Goal: Communication & Community: Answer question/provide support

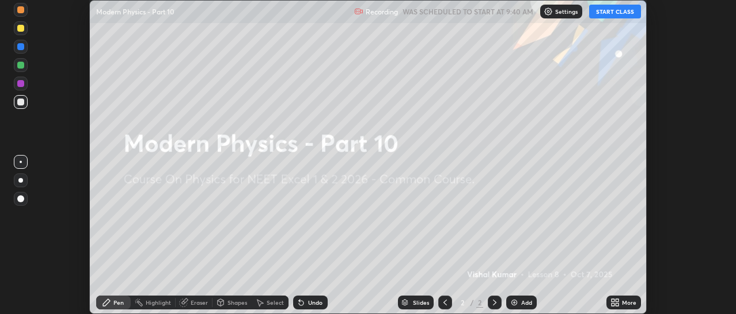
scroll to position [314, 735]
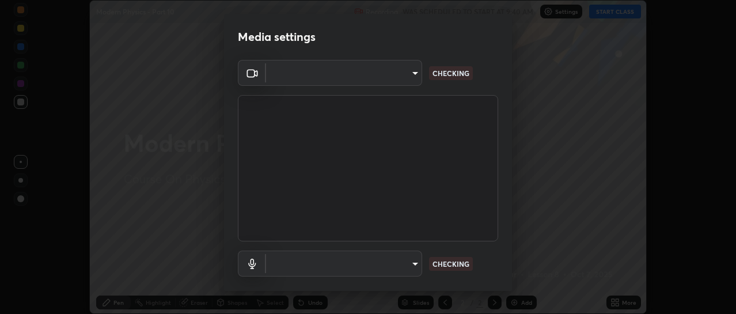
type input "4eebad9fb2b760257747d3faba0537f77ebfd590b97cb0ff6e10e17389be776b"
click at [311, 263] on body "Erase all Modern Physics - Part 10 Recording WAS SCHEDULED TO START AT 9:40 AM …" at bounding box center [368, 157] width 736 height 314
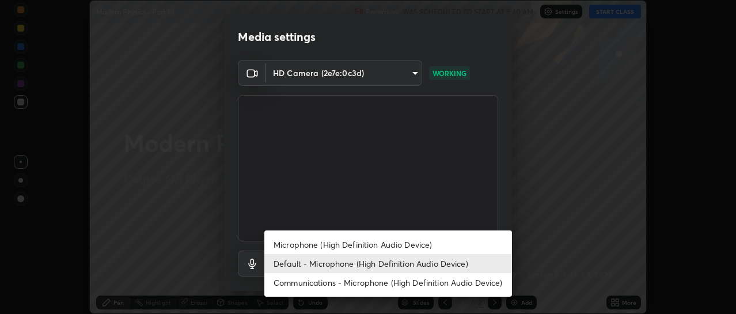
click at [315, 287] on li "Communications - Microphone (High Definition Audio Device)" at bounding box center [388, 282] width 248 height 19
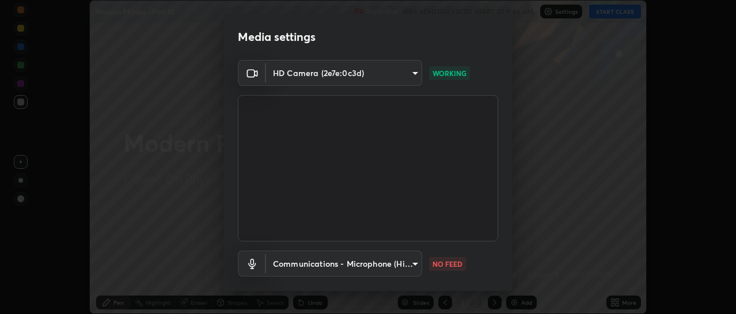
click at [313, 269] on body "Erase all Modern Physics - Part 10 Recording WAS SCHEDULED TO START AT 9:40 AM …" at bounding box center [368, 157] width 736 height 314
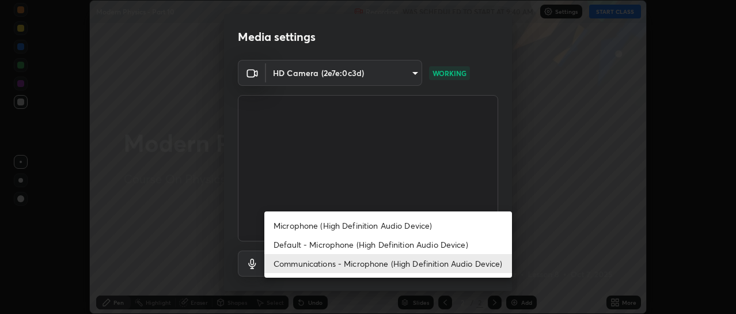
click at [315, 248] on li "Default - Microphone (High Definition Audio Device)" at bounding box center [388, 244] width 248 height 19
type input "default"
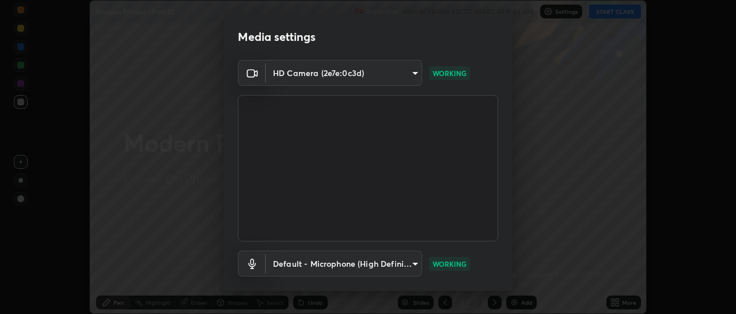
scroll to position [64, 0]
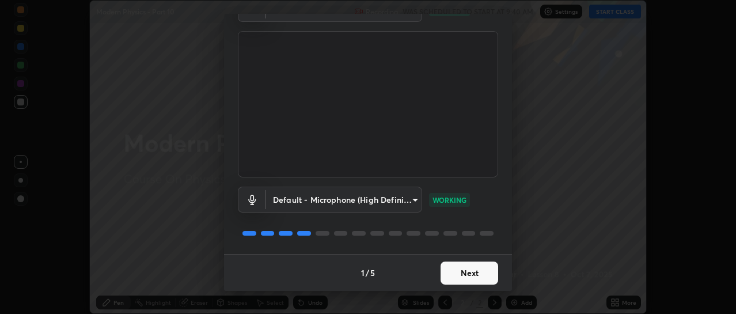
click at [457, 272] on button "Next" at bounding box center [469, 272] width 58 height 23
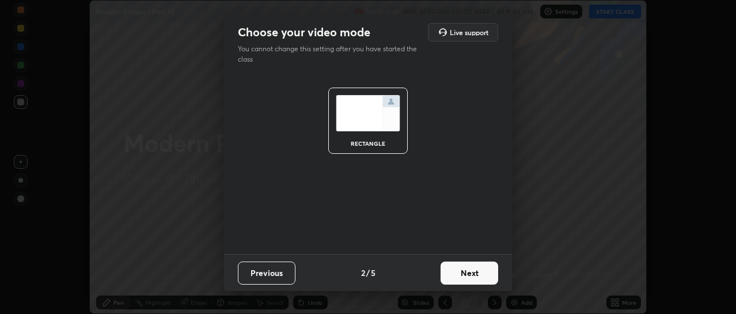
scroll to position [0, 0]
click at [457, 276] on button "Next" at bounding box center [469, 272] width 58 height 23
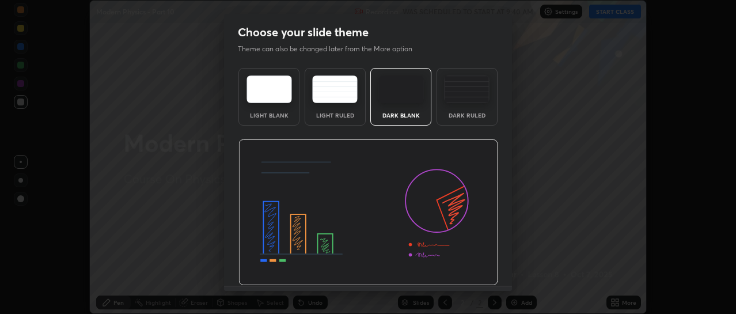
scroll to position [32, 0]
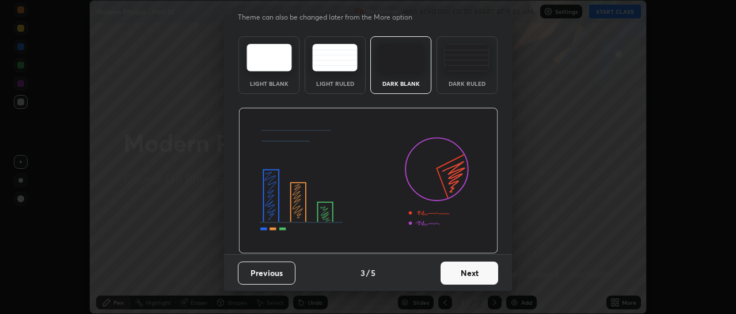
click at [468, 279] on button "Next" at bounding box center [469, 272] width 58 height 23
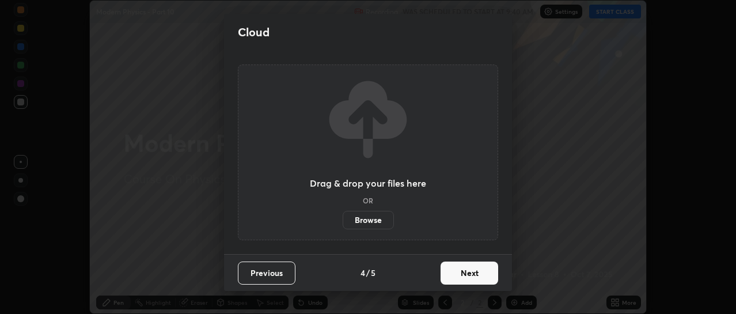
scroll to position [0, 0]
click at [462, 278] on button "Next" at bounding box center [469, 272] width 58 height 23
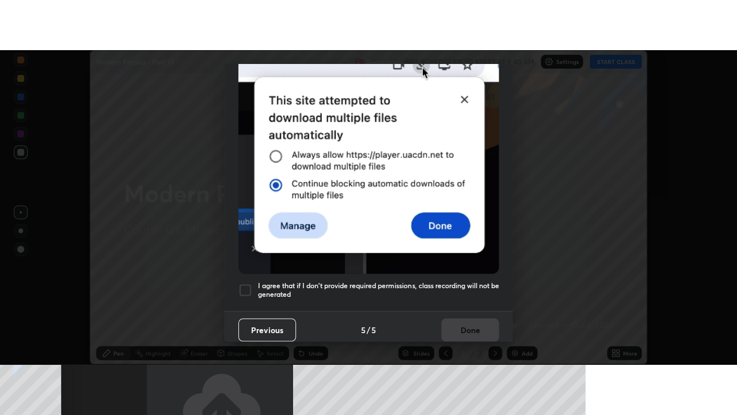
scroll to position [299, 0]
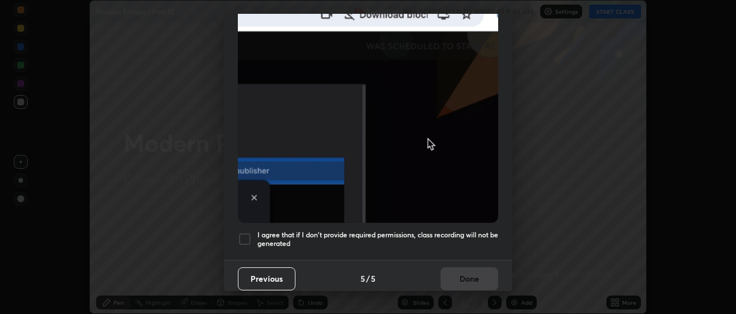
click at [361, 237] on h5 "I agree that if I don't provide required permissions, class recording will not …" at bounding box center [377, 239] width 241 height 18
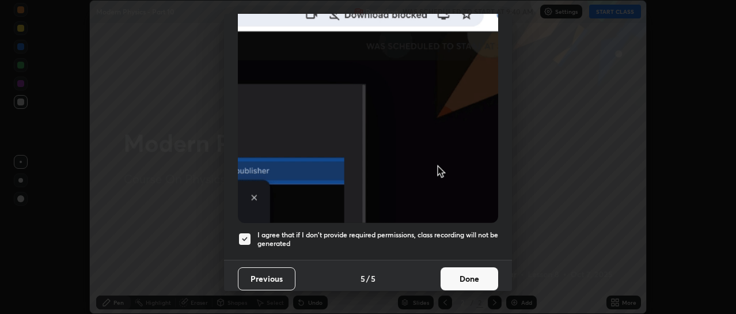
click at [471, 278] on button "Done" at bounding box center [469, 278] width 58 height 23
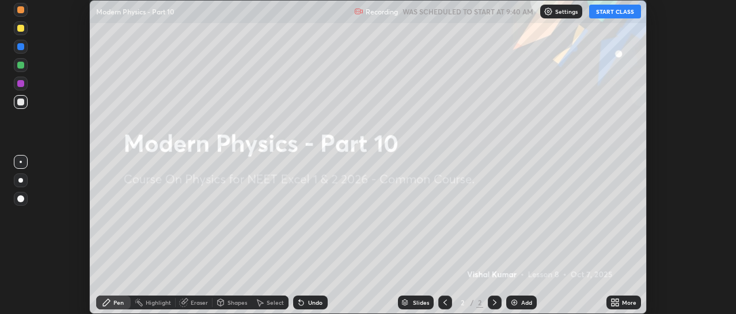
click at [613, 299] on icon at bounding box center [612, 300] width 3 height 3
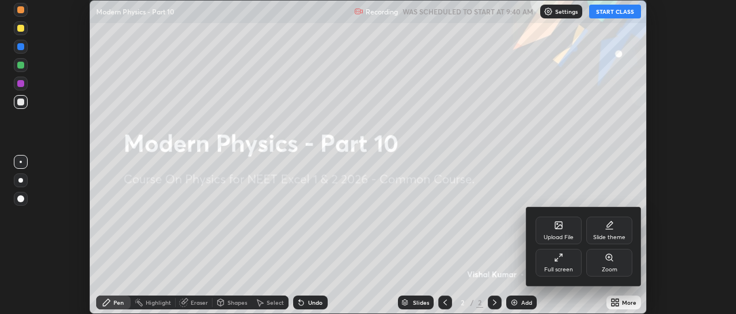
click at [539, 272] on div "Full screen" at bounding box center [558, 263] width 46 height 28
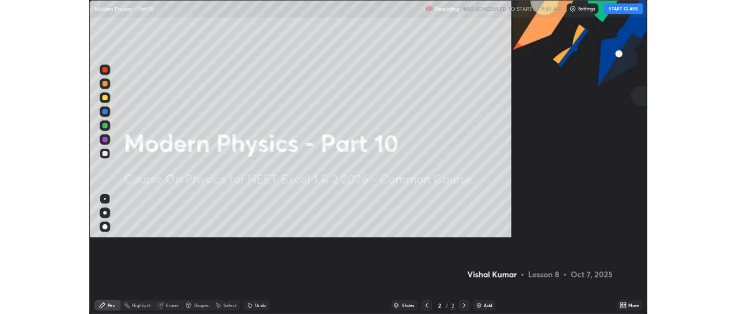
scroll to position [415, 737]
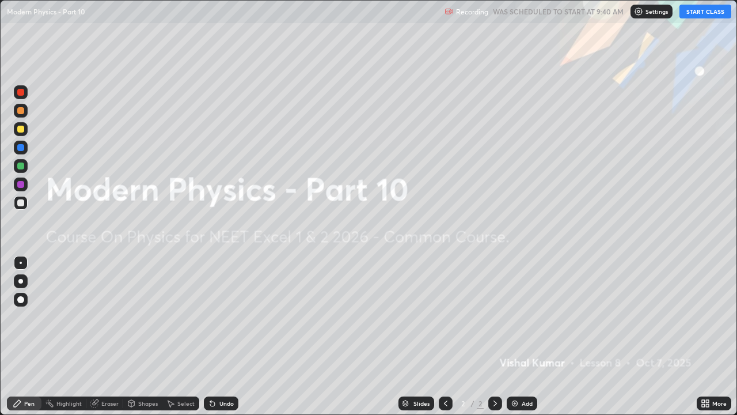
click at [699, 9] on button "START CLASS" at bounding box center [705, 12] width 52 height 14
click at [525, 313] on div "Add" at bounding box center [527, 403] width 11 height 6
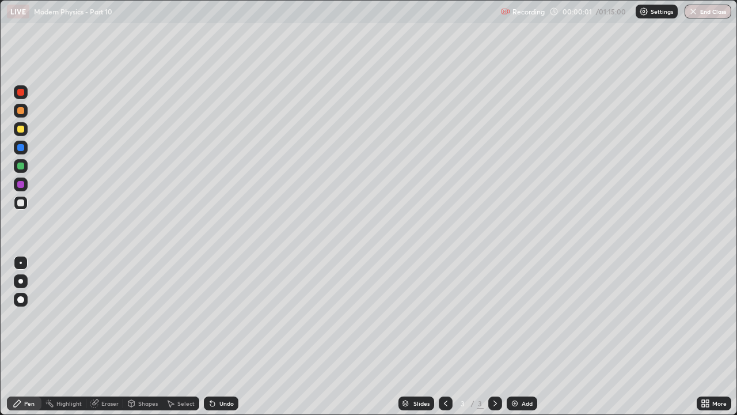
click at [24, 130] on div at bounding box center [20, 129] width 7 height 7
click at [21, 281] on div at bounding box center [20, 281] width 5 height 5
click at [520, 313] on div "Add" at bounding box center [522, 403] width 31 height 14
click at [225, 313] on div "Undo" at bounding box center [226, 403] width 14 height 6
click at [225, 313] on div "Undo" at bounding box center [221, 403] width 35 height 14
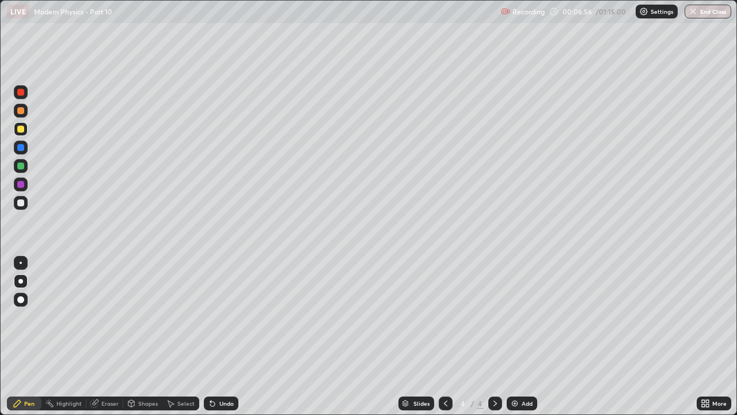
click at [216, 313] on div "Undo" at bounding box center [221, 403] width 35 height 14
click at [219, 313] on div "Undo" at bounding box center [226, 403] width 14 height 6
click at [221, 313] on div "Undo" at bounding box center [226, 403] width 14 height 6
click at [98, 313] on icon at bounding box center [94, 402] width 9 height 9
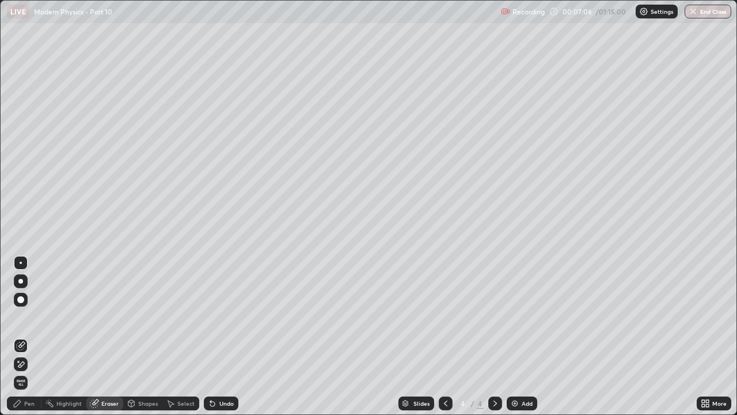
click at [26, 313] on div "Pen" at bounding box center [24, 403] width 35 height 14
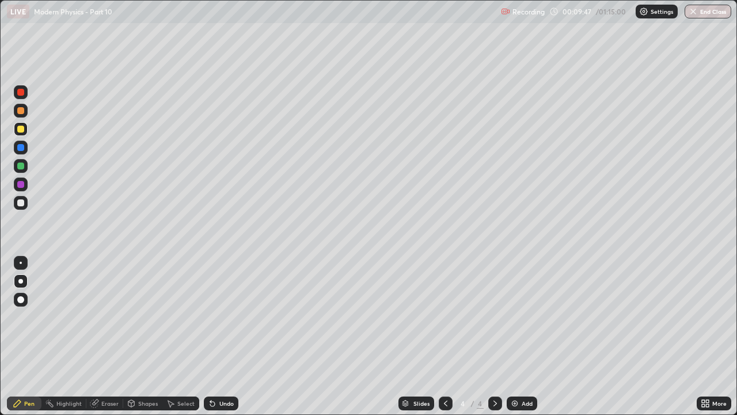
click at [225, 313] on div "Undo" at bounding box center [226, 403] width 14 height 6
click at [219, 313] on div "Undo" at bounding box center [221, 403] width 35 height 14
click at [223, 313] on div "Undo" at bounding box center [221, 403] width 35 height 14
click at [516, 313] on img at bounding box center [514, 402] width 9 height 9
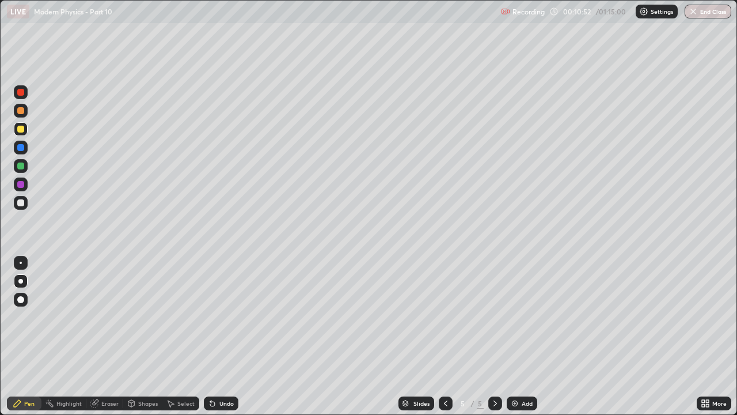
click at [21, 127] on div at bounding box center [20, 129] width 7 height 7
click at [221, 313] on div "Undo" at bounding box center [221, 403] width 35 height 14
click at [223, 313] on div "Undo" at bounding box center [226, 403] width 14 height 6
click at [522, 313] on div "Add" at bounding box center [527, 403] width 11 height 6
click at [226, 313] on div "Undo" at bounding box center [226, 403] width 14 height 6
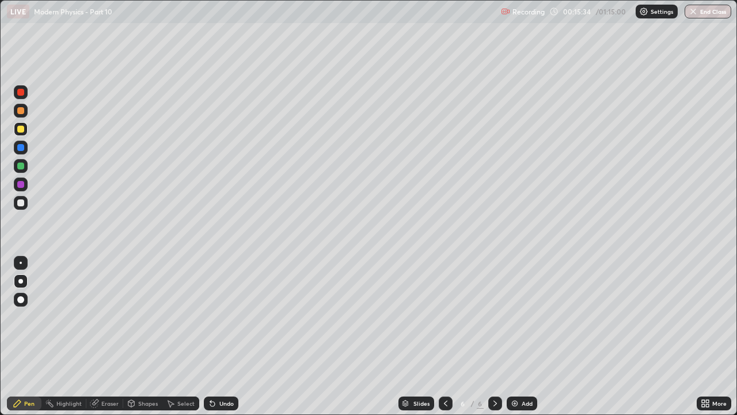
click at [225, 313] on div "Undo" at bounding box center [221, 403] width 35 height 14
click at [227, 313] on div "Undo" at bounding box center [226, 403] width 14 height 6
click at [215, 313] on div "Undo" at bounding box center [221, 403] width 35 height 14
click at [214, 313] on div "Undo" at bounding box center [221, 403] width 35 height 14
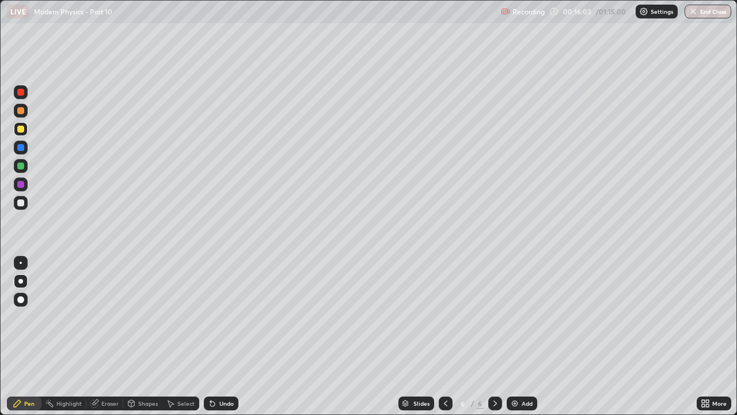
click at [217, 313] on div "Undo" at bounding box center [221, 403] width 35 height 14
click at [222, 313] on div "Undo" at bounding box center [221, 403] width 35 height 14
click at [522, 313] on div "Add" at bounding box center [527, 403] width 11 height 6
click at [216, 313] on div "Undo" at bounding box center [221, 403] width 35 height 14
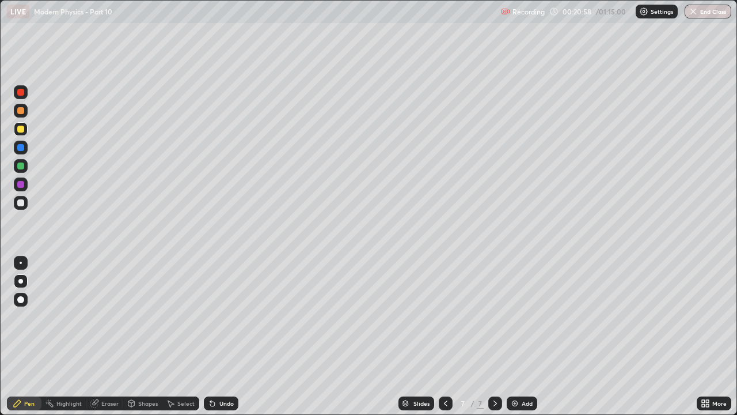
click at [219, 313] on div "Undo" at bounding box center [226, 403] width 14 height 6
click at [522, 313] on div "Add" at bounding box center [527, 403] width 11 height 6
click at [107, 313] on div "Eraser" at bounding box center [104, 403] width 37 height 14
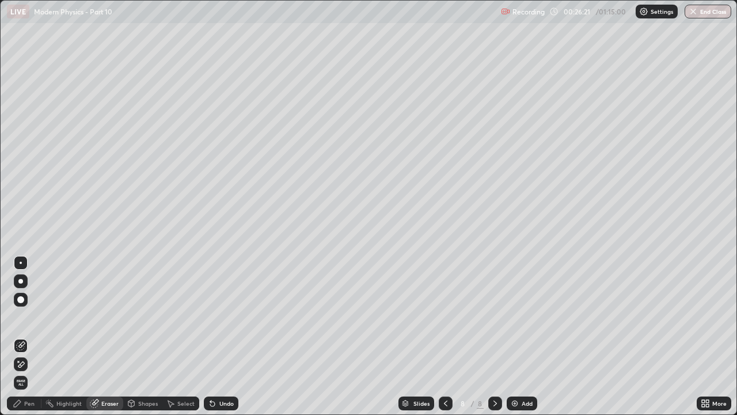
click at [26, 313] on div "Pen" at bounding box center [29, 403] width 10 height 6
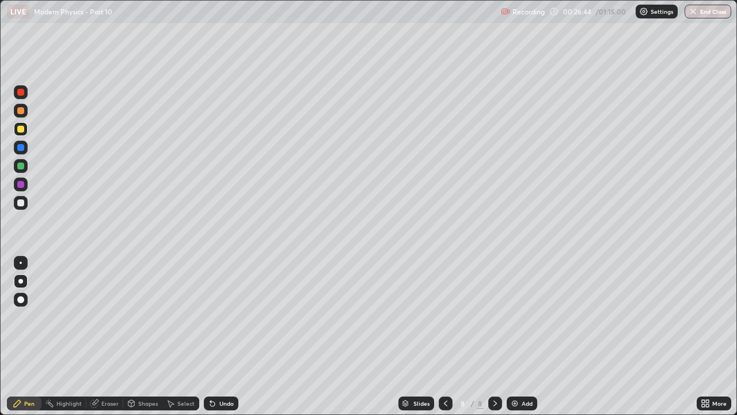
click at [97, 313] on icon at bounding box center [94, 402] width 9 height 9
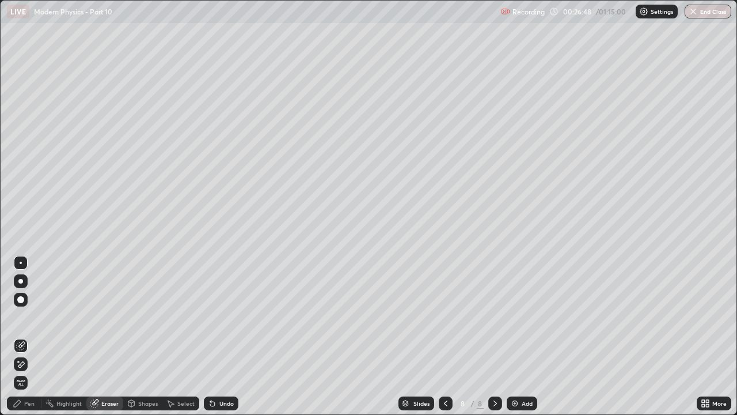
click at [21, 313] on icon at bounding box center [17, 402] width 9 height 9
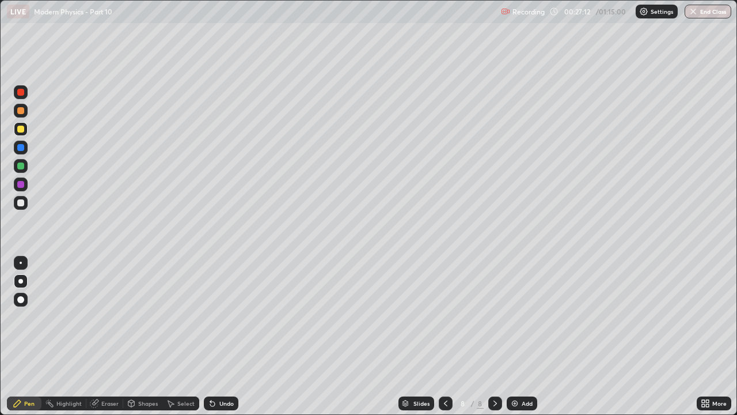
click at [219, 313] on div "Undo" at bounding box center [221, 403] width 35 height 14
click at [517, 313] on img at bounding box center [514, 402] width 9 height 9
click at [220, 313] on div "Undo" at bounding box center [226, 403] width 14 height 6
click at [216, 313] on div "Undo" at bounding box center [221, 403] width 35 height 14
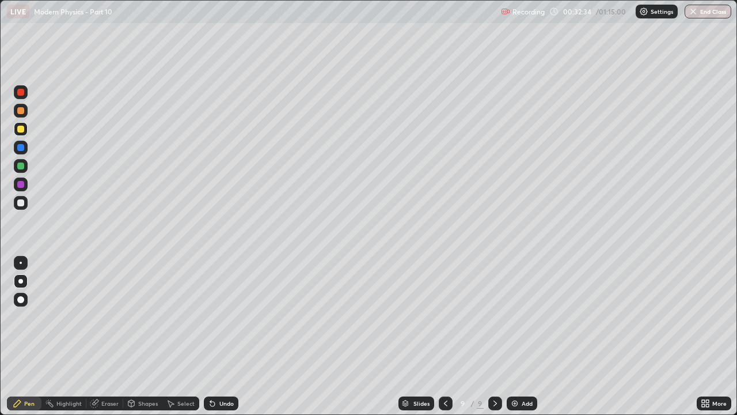
click at [219, 313] on div "Undo" at bounding box center [226, 403] width 14 height 6
click at [226, 313] on div "Undo" at bounding box center [226, 403] width 14 height 6
click at [225, 313] on div "Undo" at bounding box center [226, 403] width 14 height 6
click at [219, 313] on div "Undo" at bounding box center [221, 403] width 35 height 14
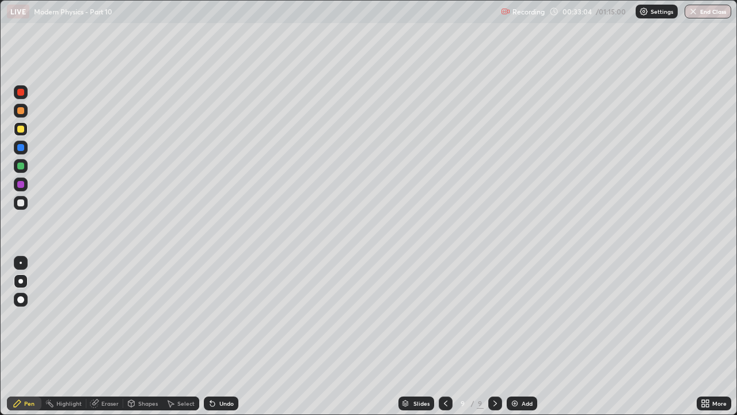
click at [217, 313] on div "Undo" at bounding box center [221, 403] width 35 height 14
click at [219, 313] on div "Undo" at bounding box center [226, 403] width 14 height 6
click at [522, 313] on div "Add" at bounding box center [522, 403] width 31 height 14
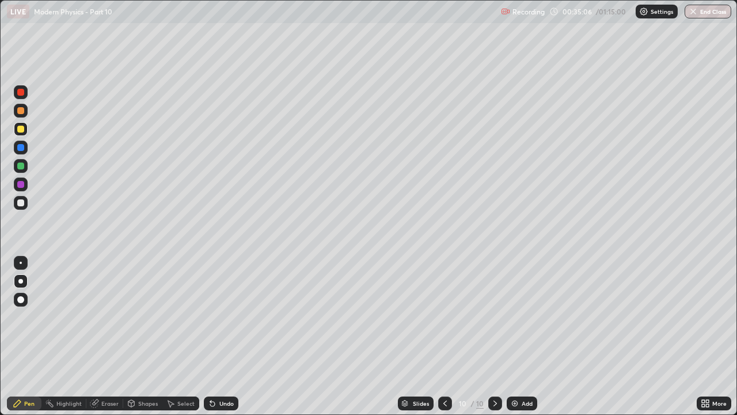
click at [220, 313] on div "Undo" at bounding box center [226, 403] width 14 height 6
click at [219, 313] on div "Undo" at bounding box center [226, 403] width 14 height 6
click at [220, 313] on div "Undo" at bounding box center [221, 403] width 35 height 14
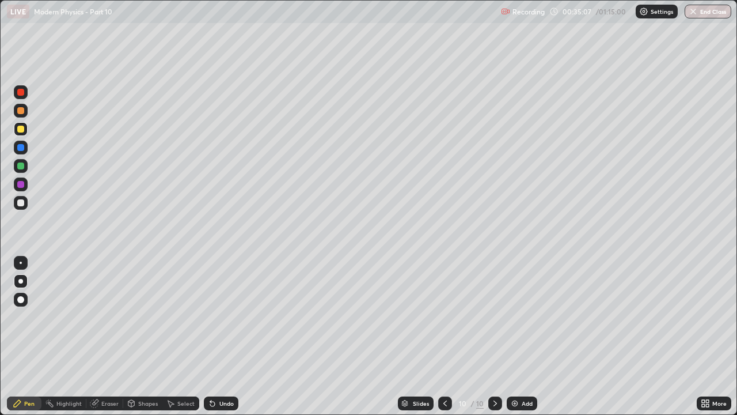
click at [220, 313] on div "Undo" at bounding box center [221, 403] width 35 height 14
click at [217, 313] on div "Undo" at bounding box center [221, 403] width 35 height 14
click at [223, 313] on div "Undo" at bounding box center [226, 403] width 14 height 6
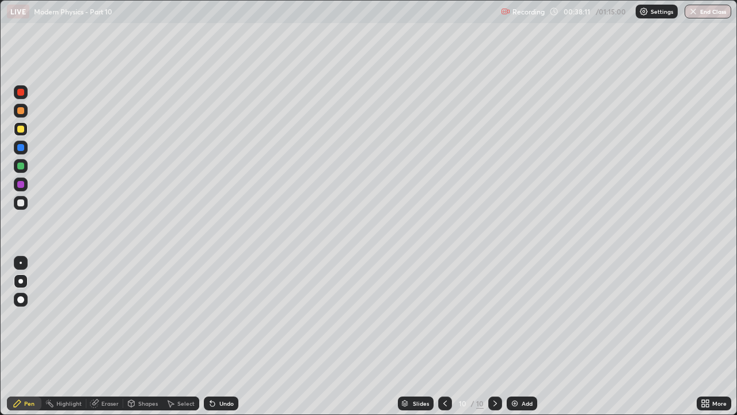
click at [224, 313] on div "Undo" at bounding box center [221, 403] width 35 height 14
click at [223, 313] on div "Undo" at bounding box center [221, 403] width 35 height 14
click at [225, 313] on div "Undo" at bounding box center [221, 403] width 35 height 14
click at [224, 313] on div "Undo" at bounding box center [221, 403] width 35 height 14
click at [446, 313] on div at bounding box center [445, 403] width 14 height 14
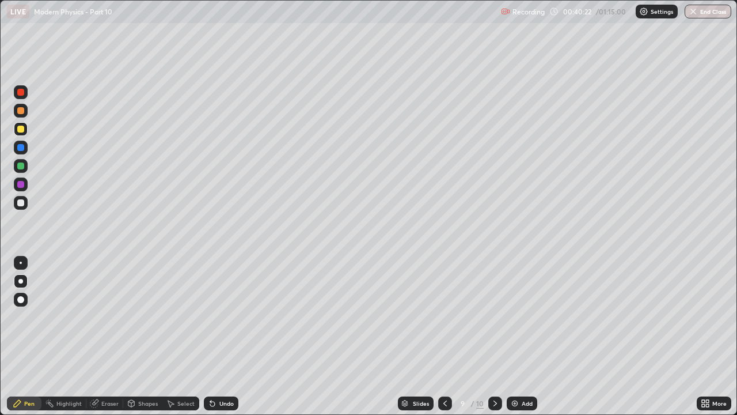
click at [495, 313] on icon at bounding box center [494, 402] width 9 height 9
click at [522, 313] on div "Add" at bounding box center [527, 403] width 11 height 6
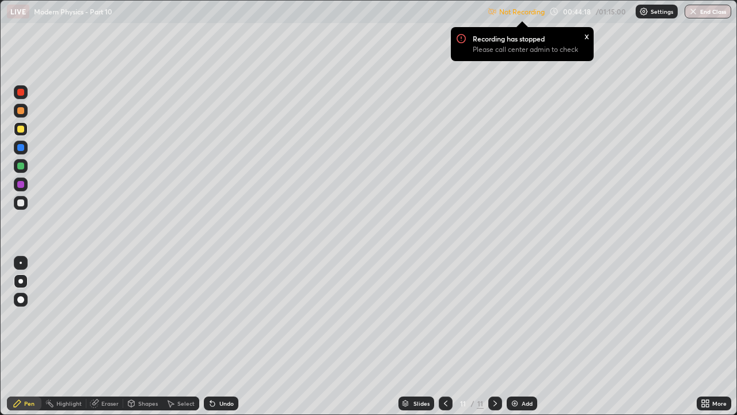
click at [708, 313] on icon at bounding box center [705, 402] width 9 height 9
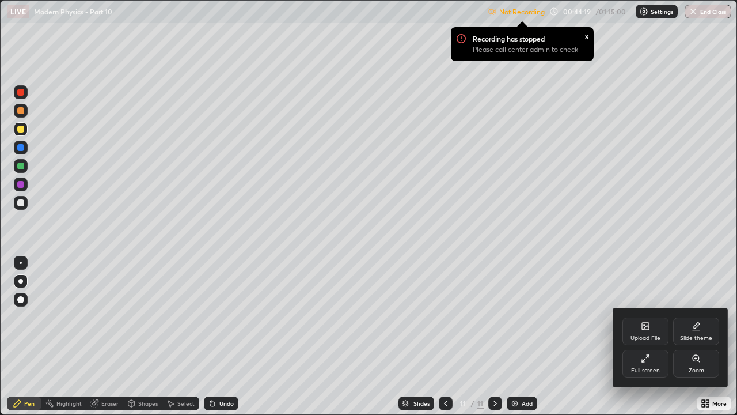
click at [635, 313] on div "Full screen" at bounding box center [645, 370] width 29 height 6
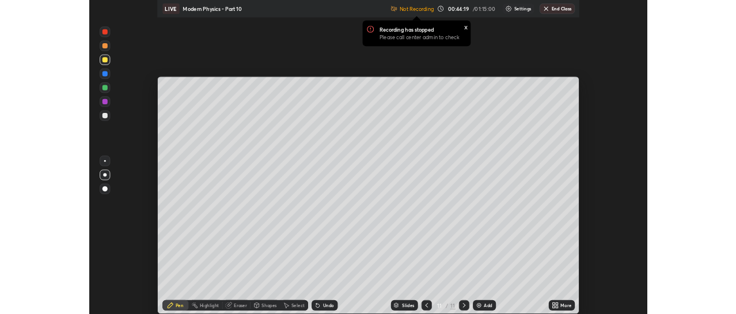
scroll to position [57256, 56834]
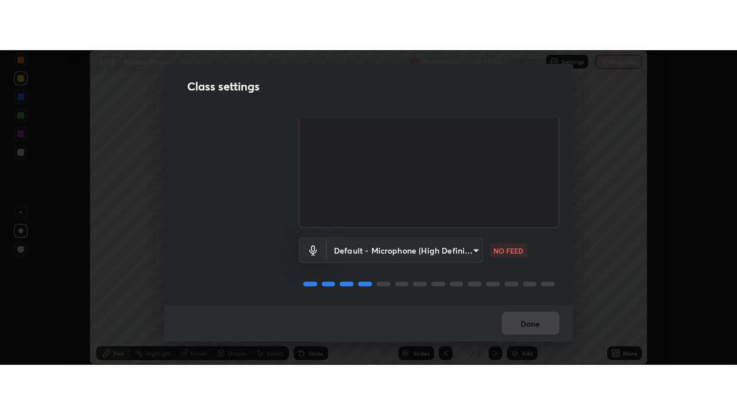
scroll to position [75, 0]
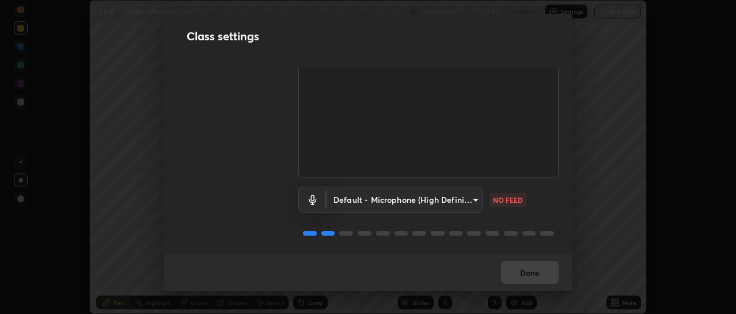
click at [387, 201] on body "Erase all LIVE Modern Physics - Part 10 Recording 13:34:59 / 01:15:00 Settings …" at bounding box center [368, 157] width 736 height 314
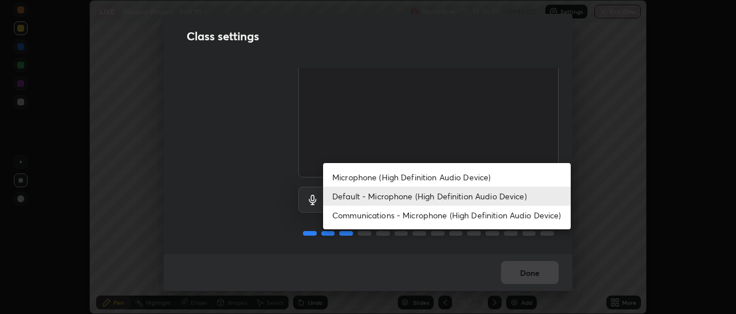
click at [368, 215] on li "Communications - Microphone (High Definition Audio Device)" at bounding box center [447, 215] width 248 height 19
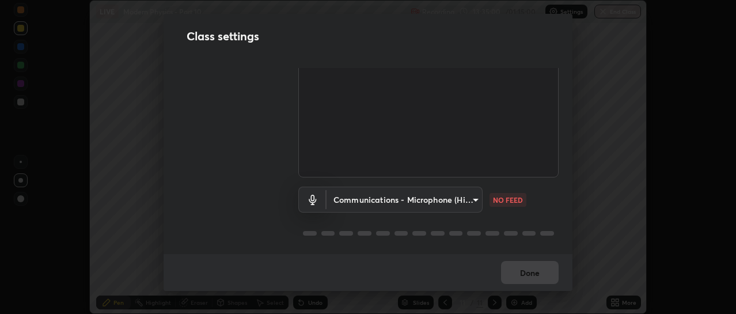
click at [364, 196] on body "Erase all LIVE Modern Physics - Part 10 Recording 13:35:00 / 01:15:00 Settings …" at bounding box center [368, 157] width 736 height 314
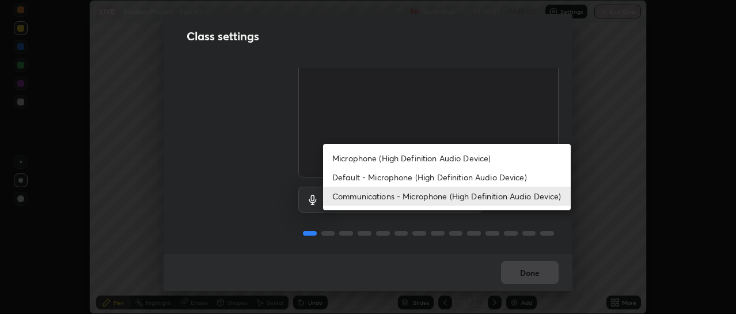
click at [366, 180] on li "Default - Microphone (High Definition Audio Device)" at bounding box center [447, 177] width 248 height 19
type input "default"
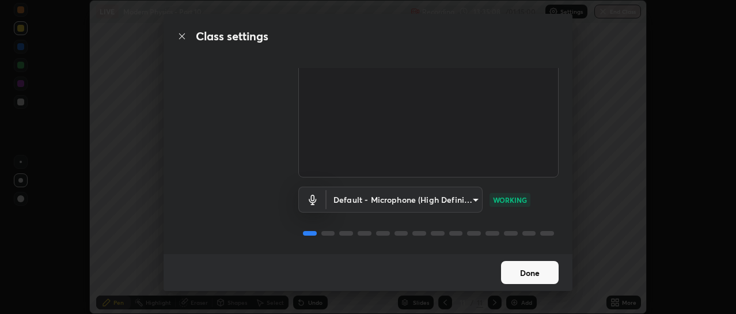
click at [518, 273] on button "Done" at bounding box center [530, 272] width 58 height 23
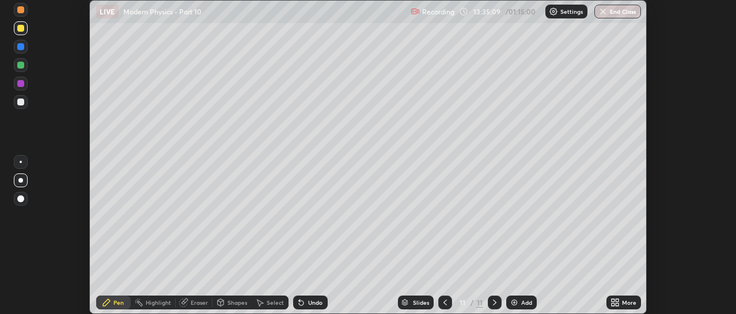
click at [613, 300] on icon at bounding box center [612, 300] width 3 height 3
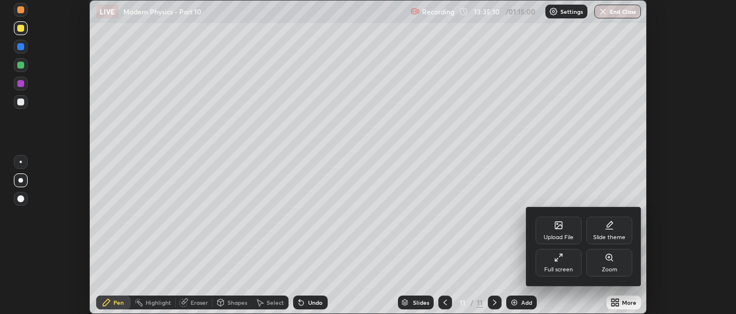
click at [561, 267] on div "Full screen" at bounding box center [558, 270] width 29 height 6
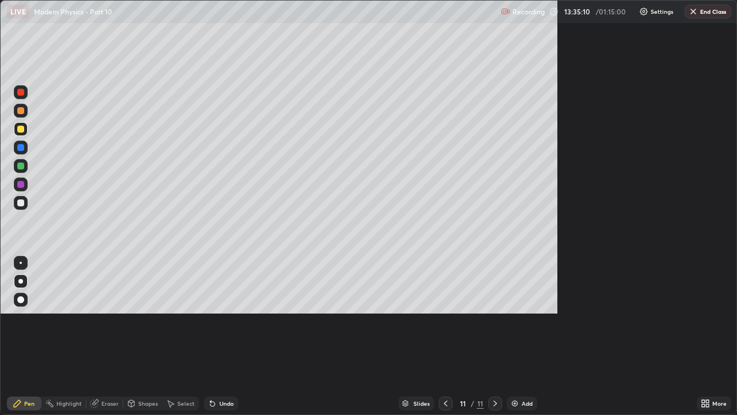
scroll to position [415, 737]
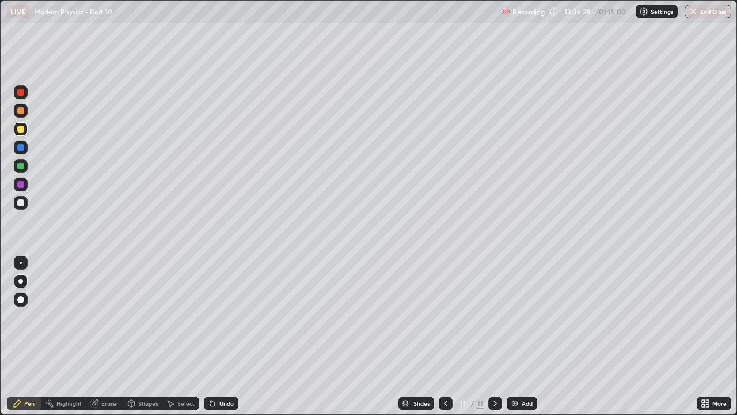
click at [522, 313] on div "Add" at bounding box center [522, 403] width 31 height 14
click at [522, 313] on div "Add" at bounding box center [527, 403] width 11 height 6
click at [20, 111] on div at bounding box center [20, 110] width 7 height 7
click at [21, 130] on div at bounding box center [20, 129] width 7 height 7
click at [223, 313] on div "Undo" at bounding box center [226, 403] width 14 height 6
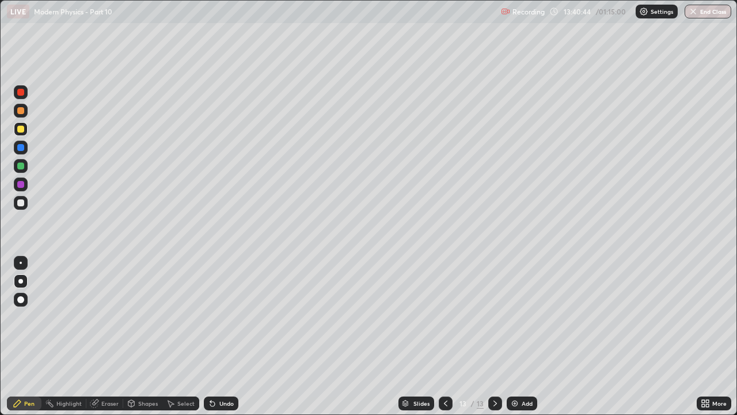
click at [446, 313] on div at bounding box center [446, 403] width 14 height 14
click at [224, 313] on div "Undo" at bounding box center [226, 403] width 14 height 6
click at [220, 313] on div "Undo" at bounding box center [221, 403] width 35 height 14
click at [495, 313] on icon at bounding box center [494, 403] width 3 height 6
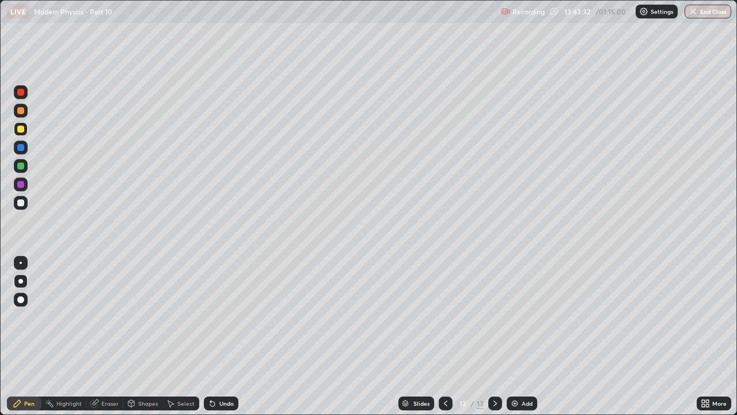
click at [20, 203] on div at bounding box center [20, 202] width 7 height 7
click at [705, 9] on button "End Class" at bounding box center [708, 12] width 47 height 14
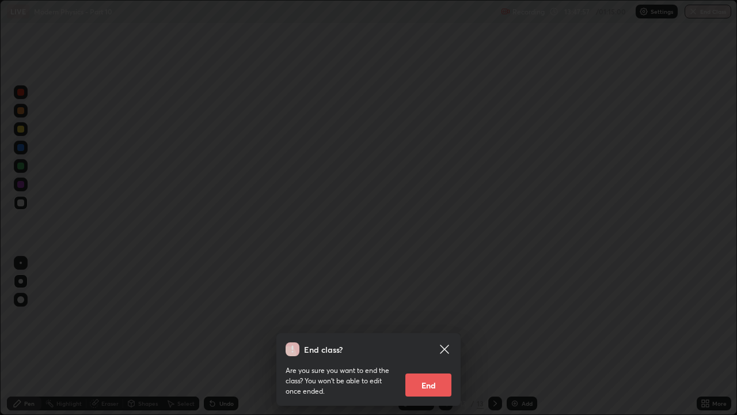
click at [427, 313] on button "End" at bounding box center [428, 384] width 46 height 23
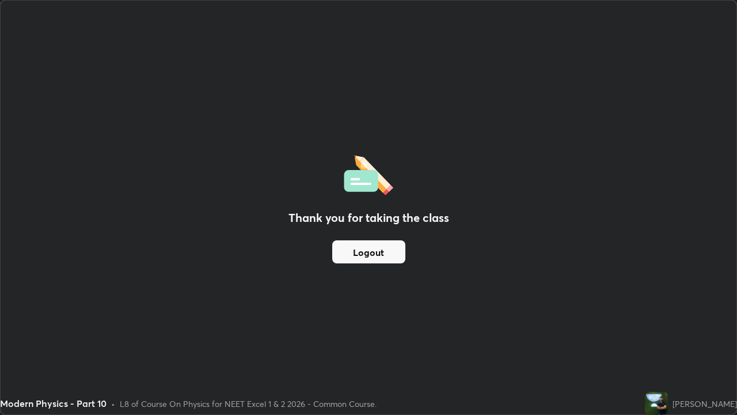
click at [364, 260] on button "Logout" at bounding box center [368, 251] width 73 height 23
